Goal: Information Seeking & Learning: Learn about a topic

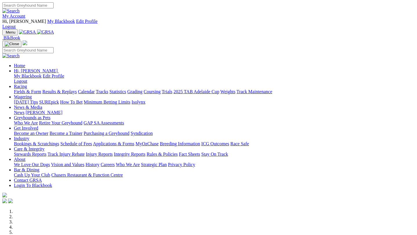
scroll to position [159, 0]
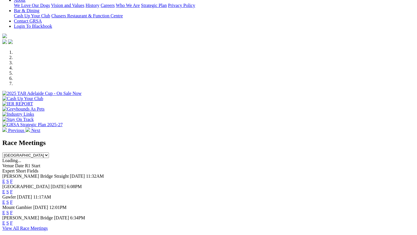
click at [13, 221] on link "F" at bounding box center [11, 223] width 3 height 5
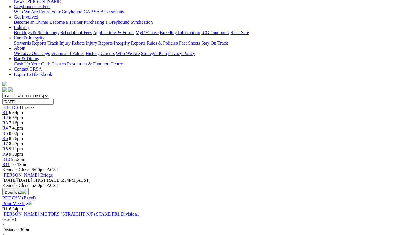
scroll to position [121, 0]
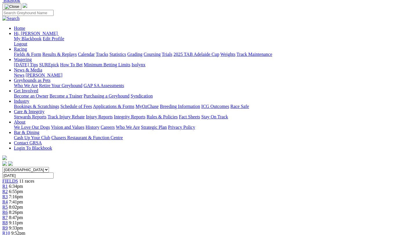
scroll to position [48, 0]
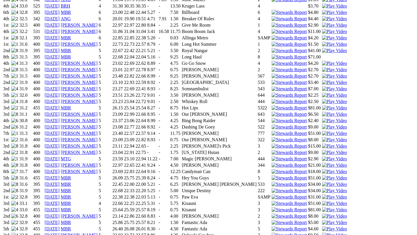
scroll to position [632, 0]
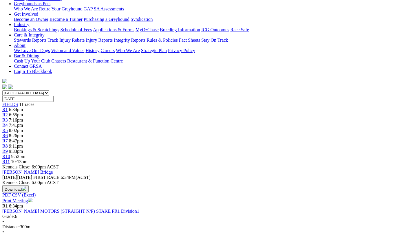
scroll to position [125, 0]
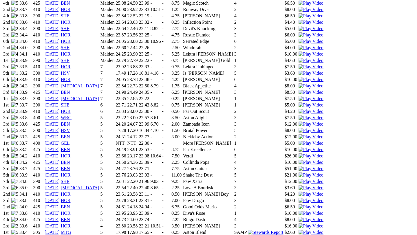
scroll to position [486, 0]
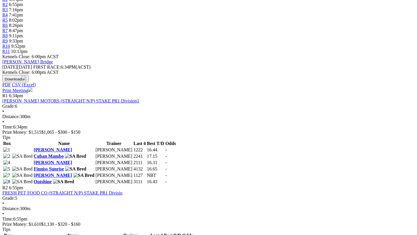
scroll to position [228, 0]
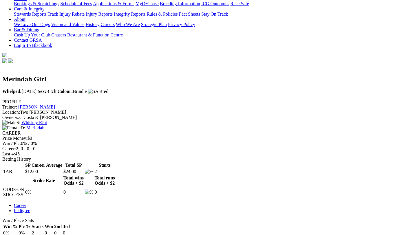
scroll to position [152, 0]
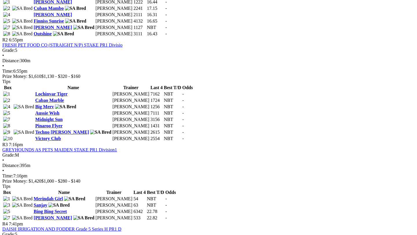
scroll to position [384, 0]
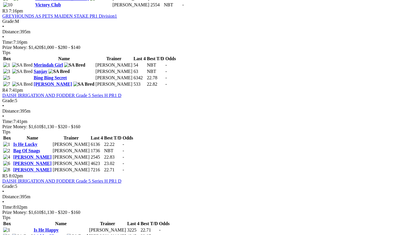
scroll to position [518, 0]
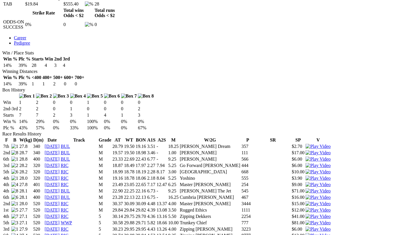
scroll to position [320, 0]
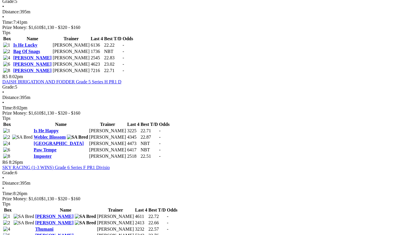
scroll to position [617, 0]
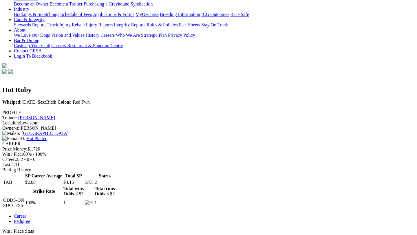
scroll to position [141, 0]
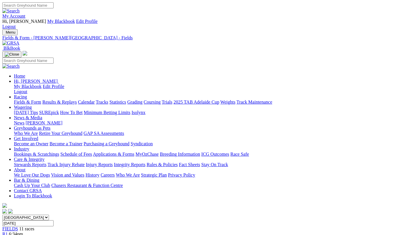
click at [25, 14] on link "My Account" at bounding box center [13, 16] width 23 height 5
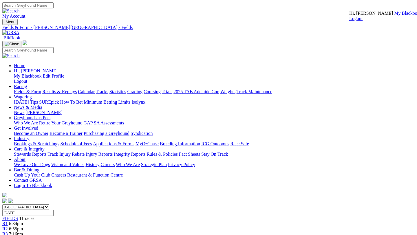
click at [394, 16] on link "My Blackbook" at bounding box center [408, 13] width 28 height 5
